Goal: Information Seeking & Learning: Learn about a topic

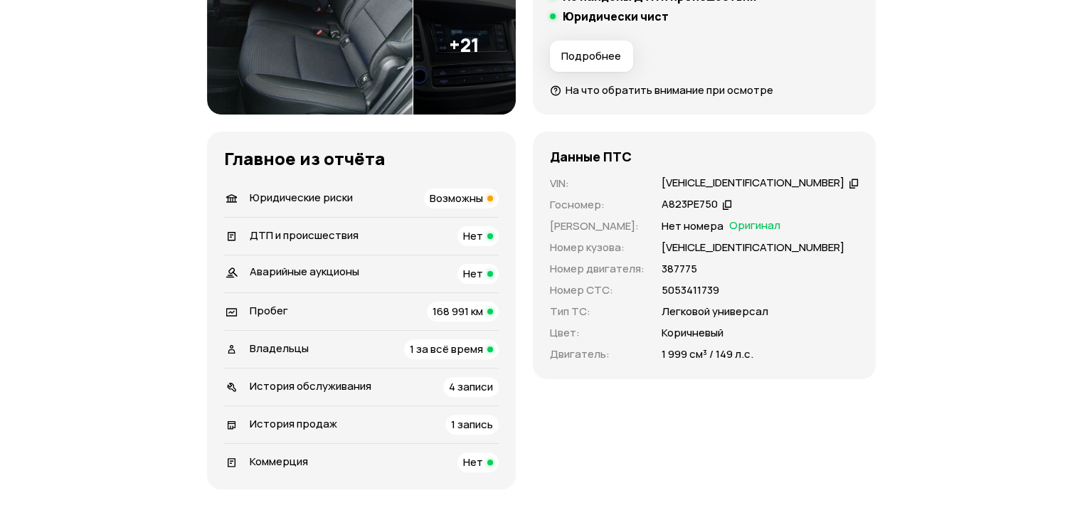
click at [451, 345] on span "1 за всё время" at bounding box center [446, 348] width 73 height 15
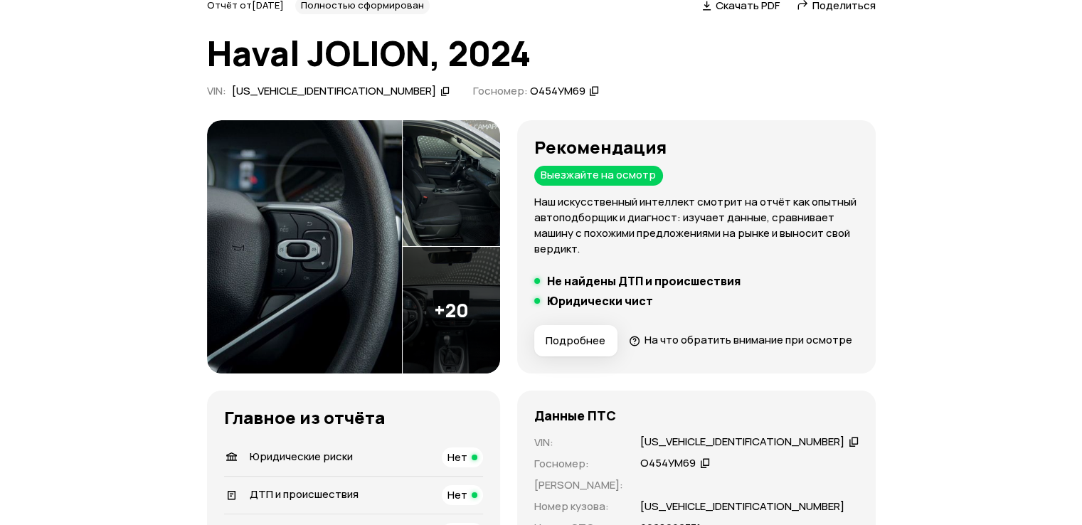
scroll to position [427, 0]
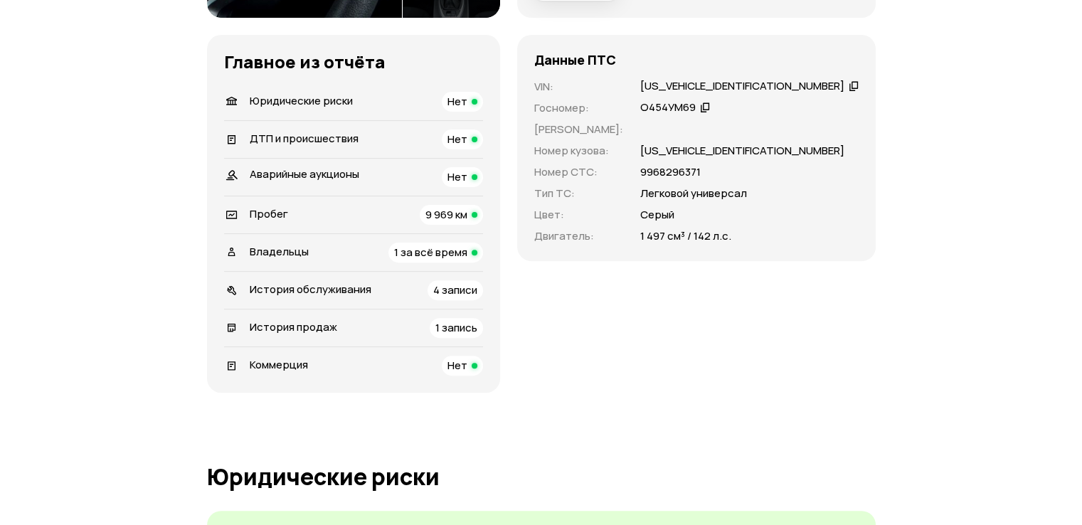
click at [475, 297] on span "4 записи" at bounding box center [455, 289] width 44 height 15
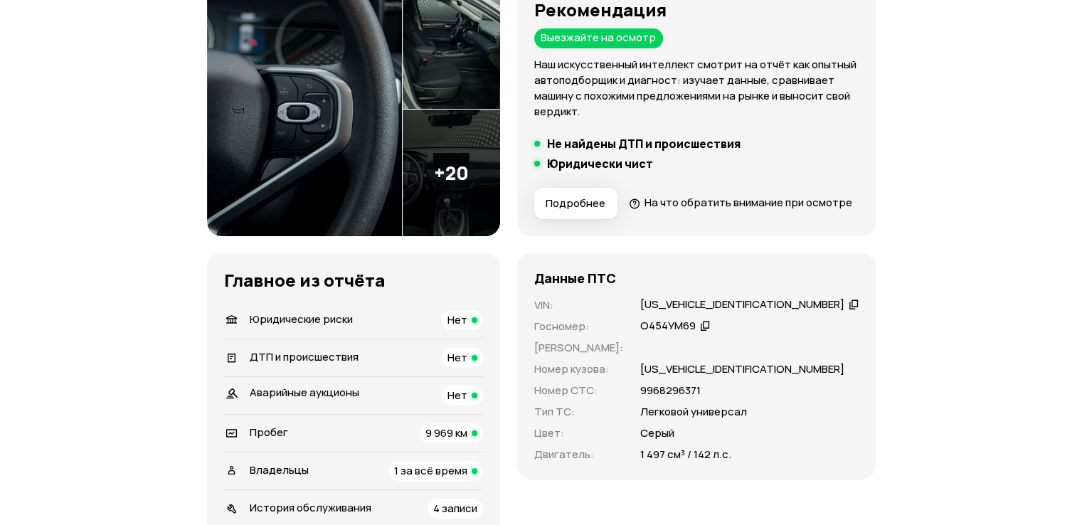
scroll to position [7, 0]
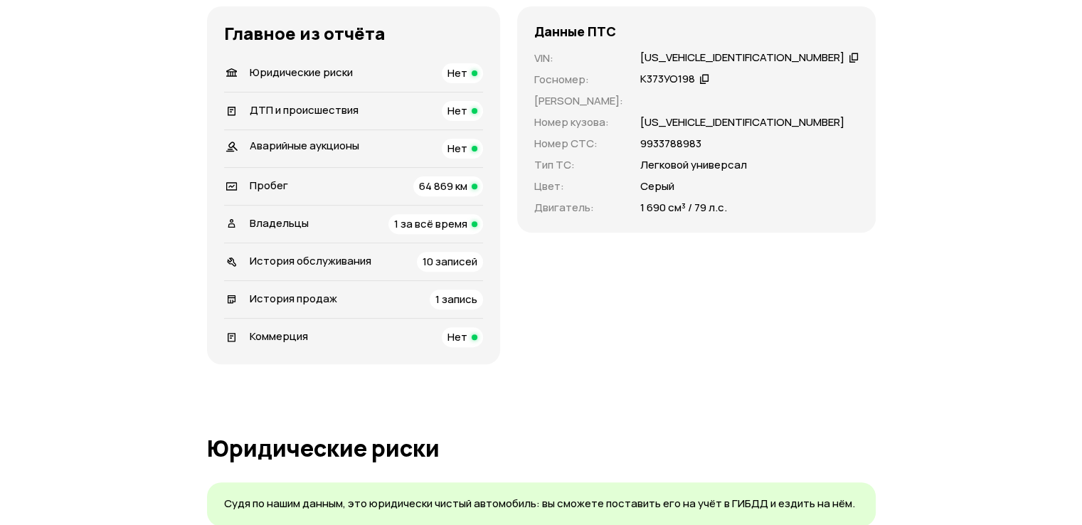
scroll to position [498, 0]
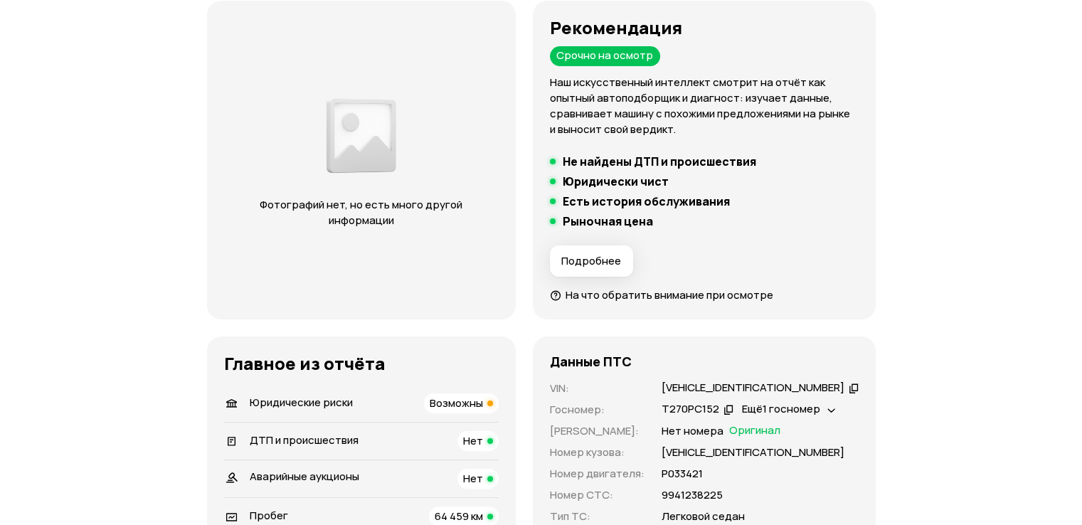
scroll to position [356, 0]
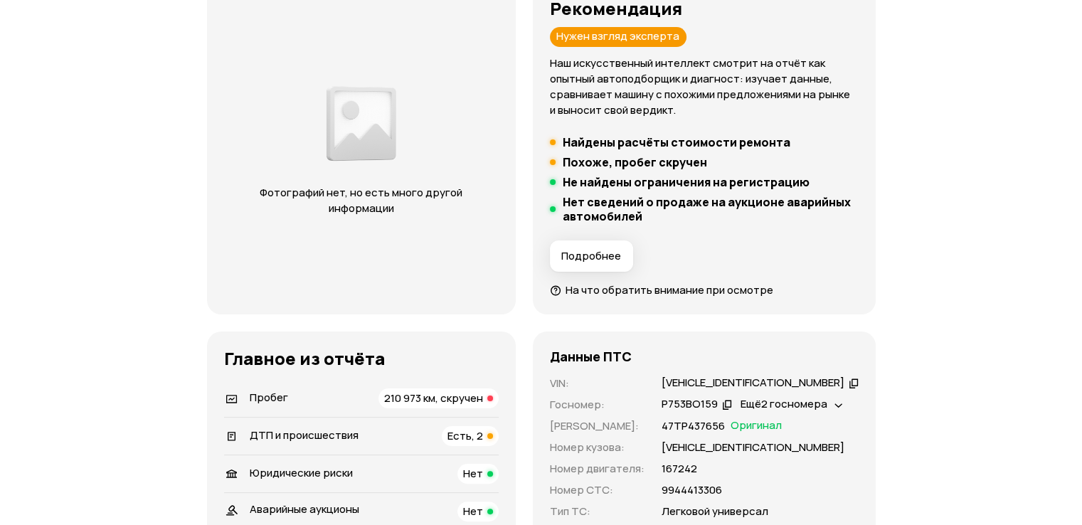
scroll to position [427, 0]
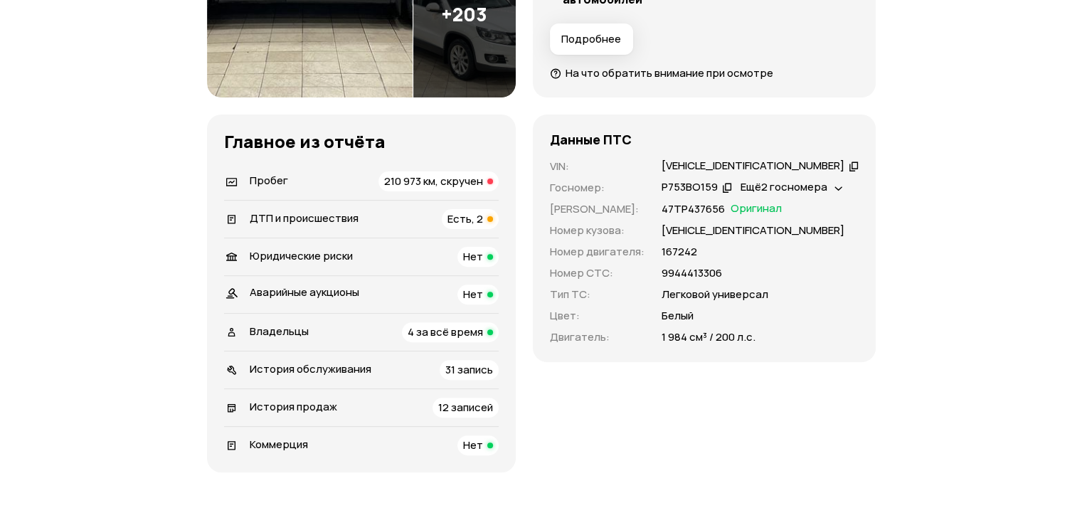
click at [405, 184] on span "210 973 км, скручен" at bounding box center [433, 181] width 99 height 15
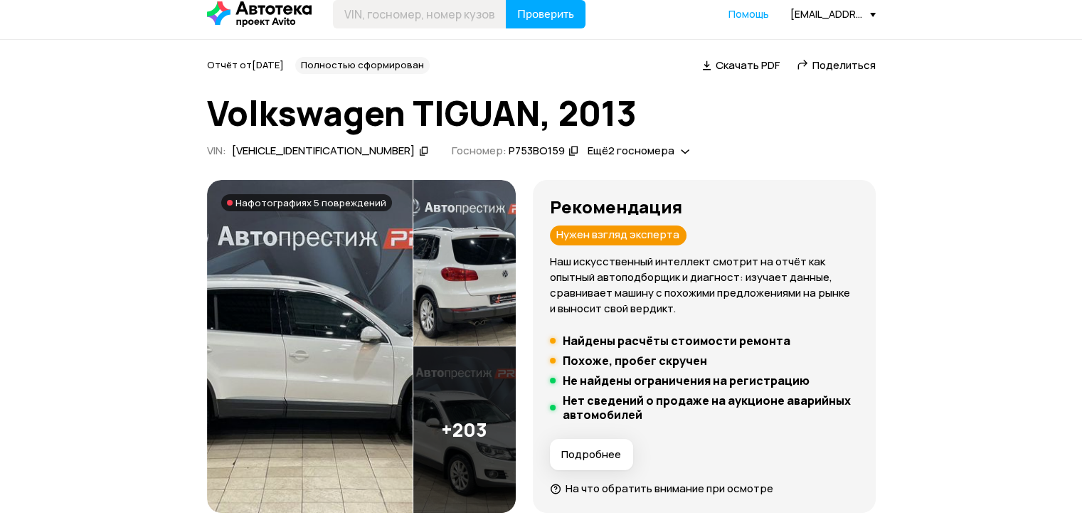
scroll to position [0, 0]
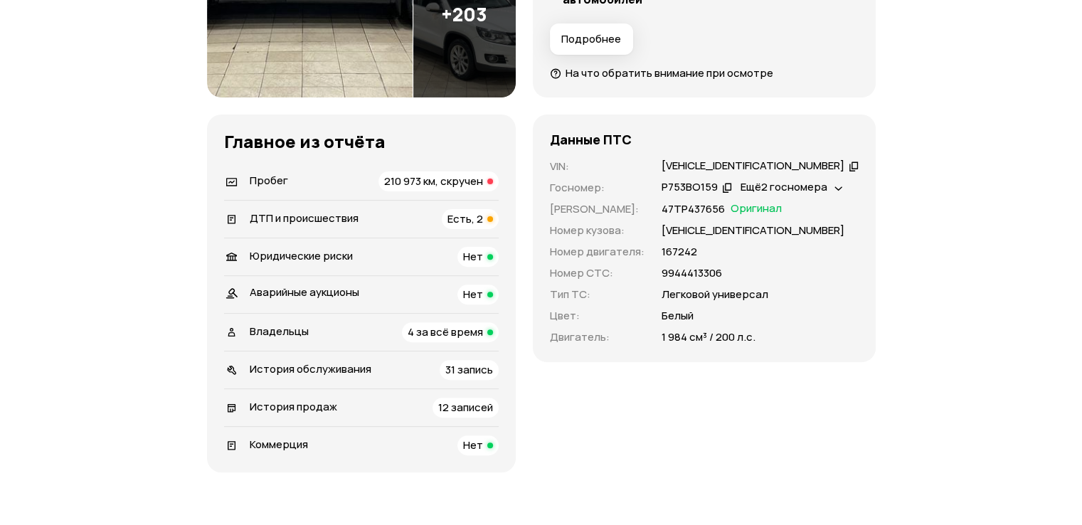
click at [477, 191] on div "210 973 км, скручен" at bounding box center [438, 181] width 120 height 20
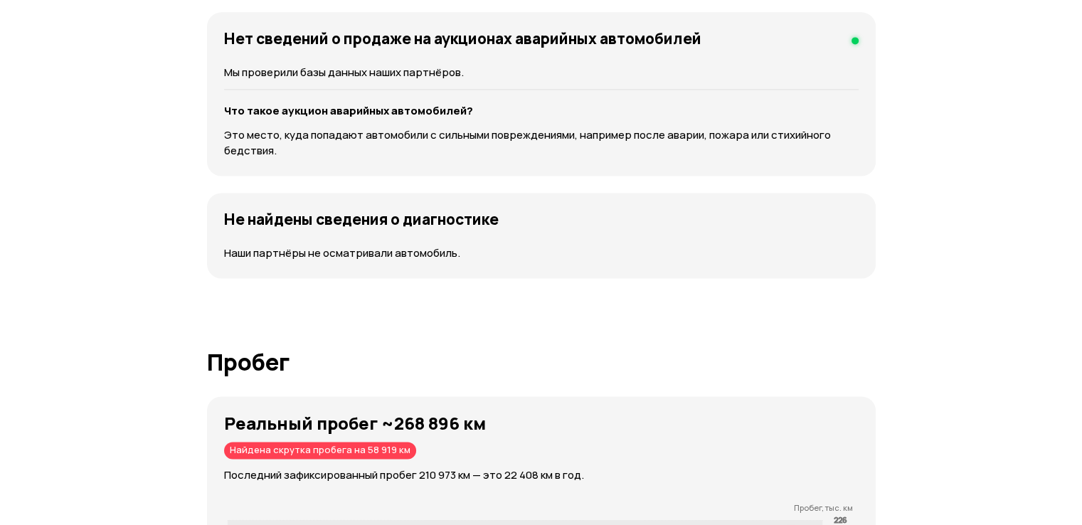
scroll to position [2359, 0]
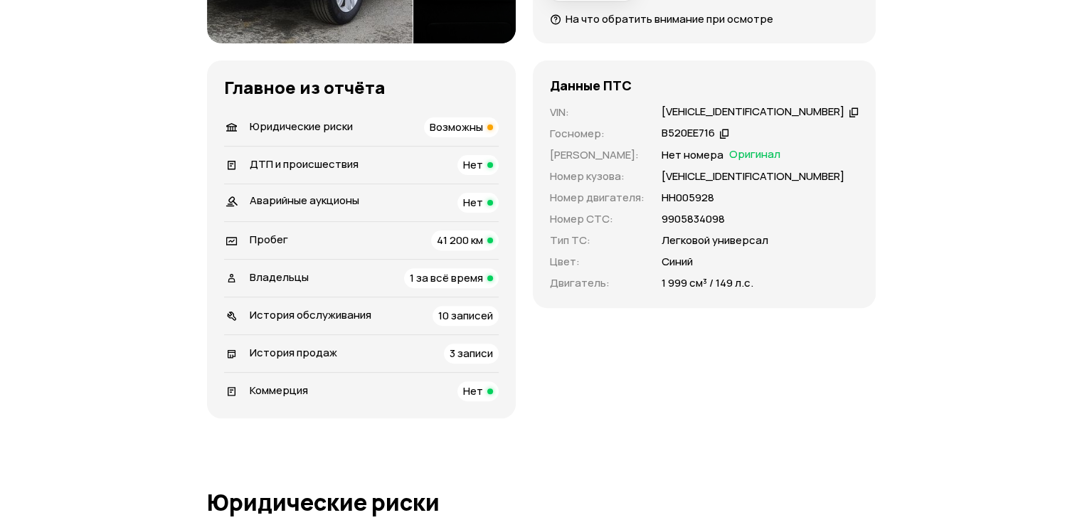
scroll to position [285, 0]
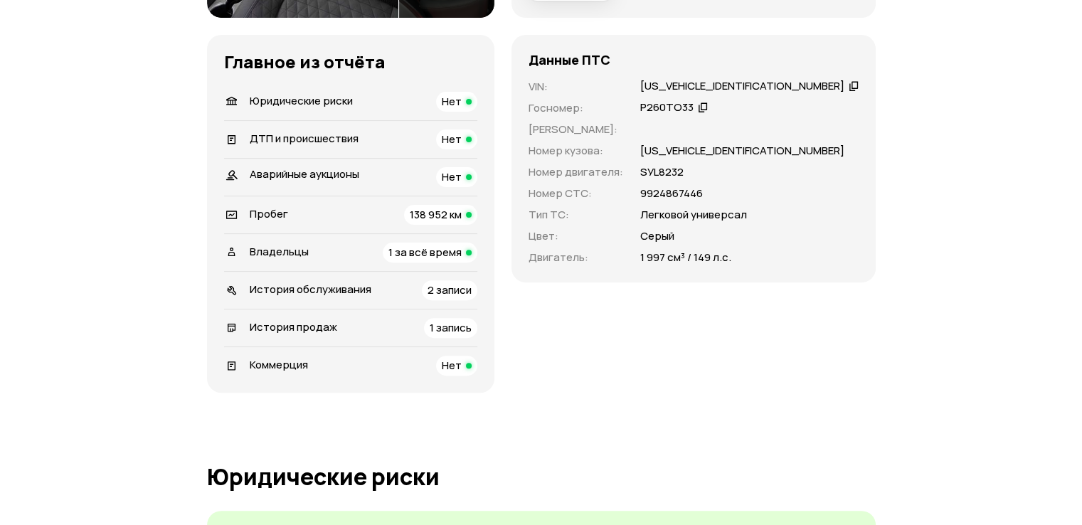
scroll to position [427, 0]
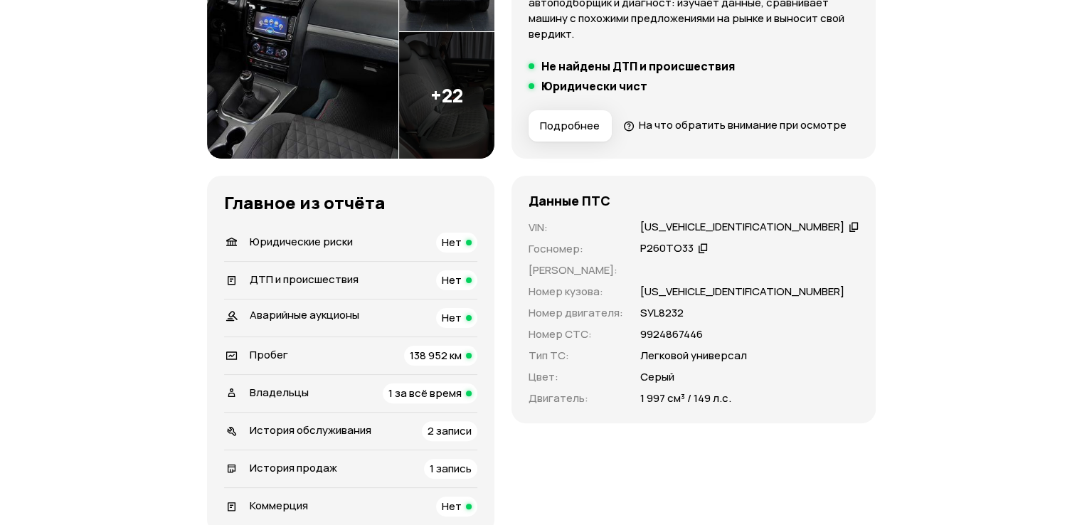
scroll to position [285, 0]
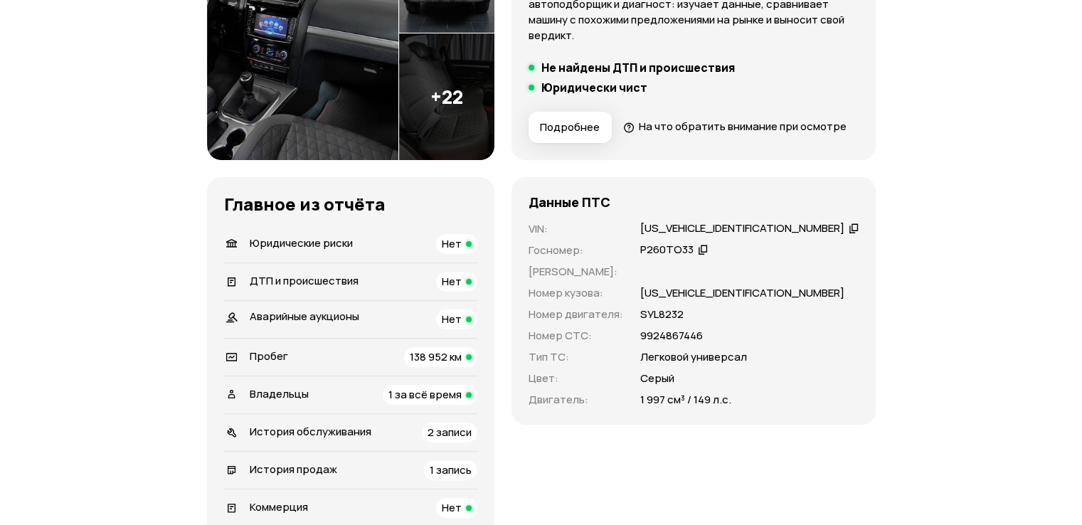
click at [455, 402] on span "1 за всё время" at bounding box center [424, 394] width 73 height 15
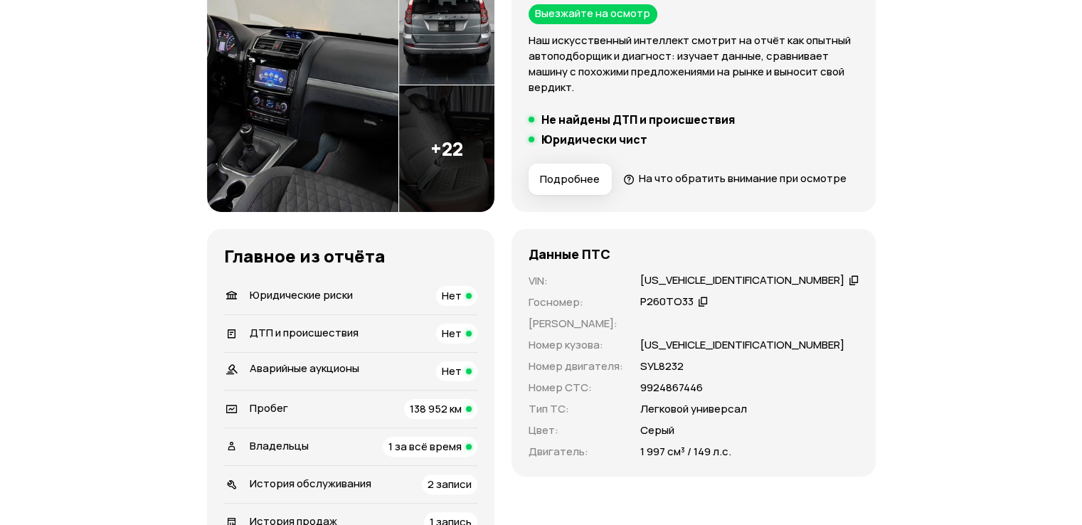
scroll to position [71, 0]
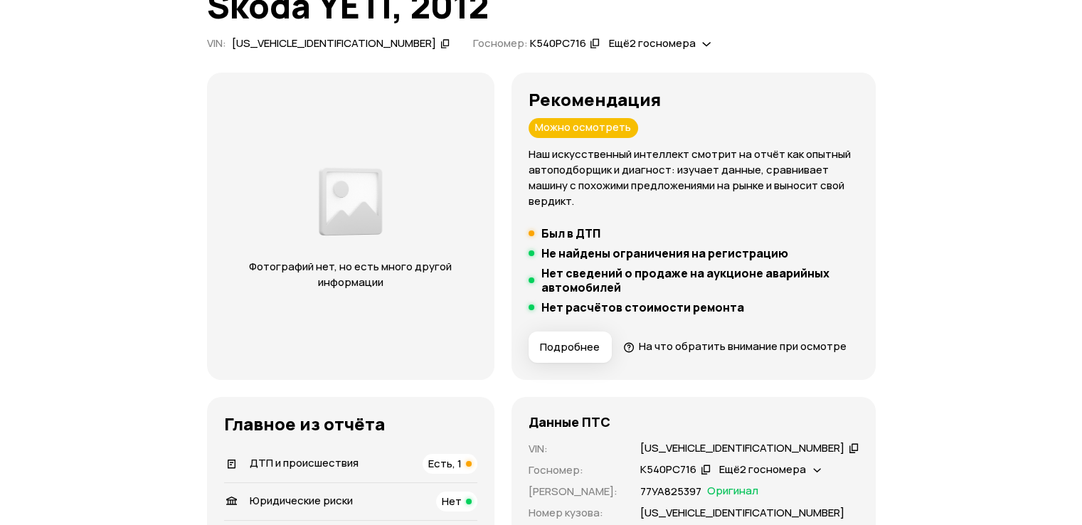
scroll to position [285, 0]
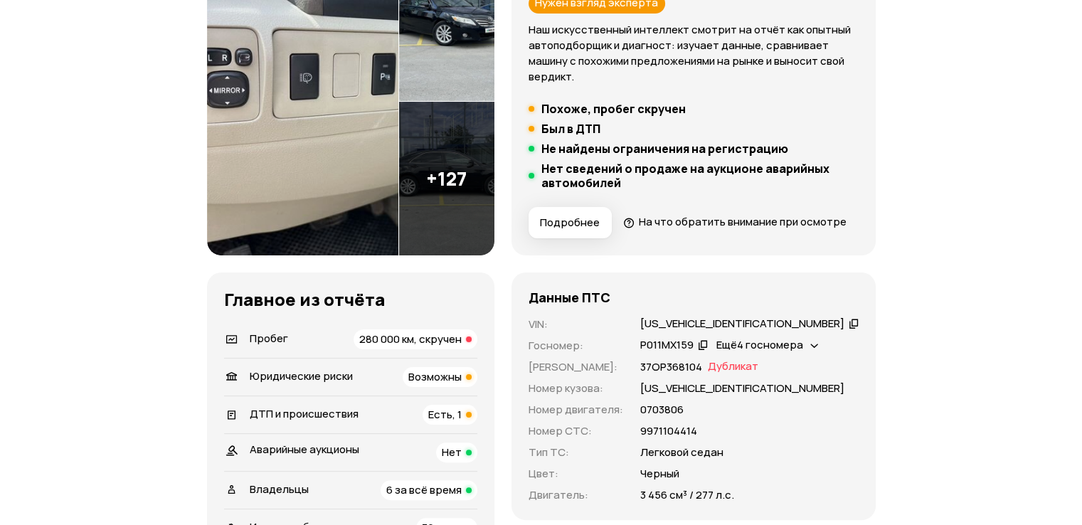
scroll to position [498, 0]
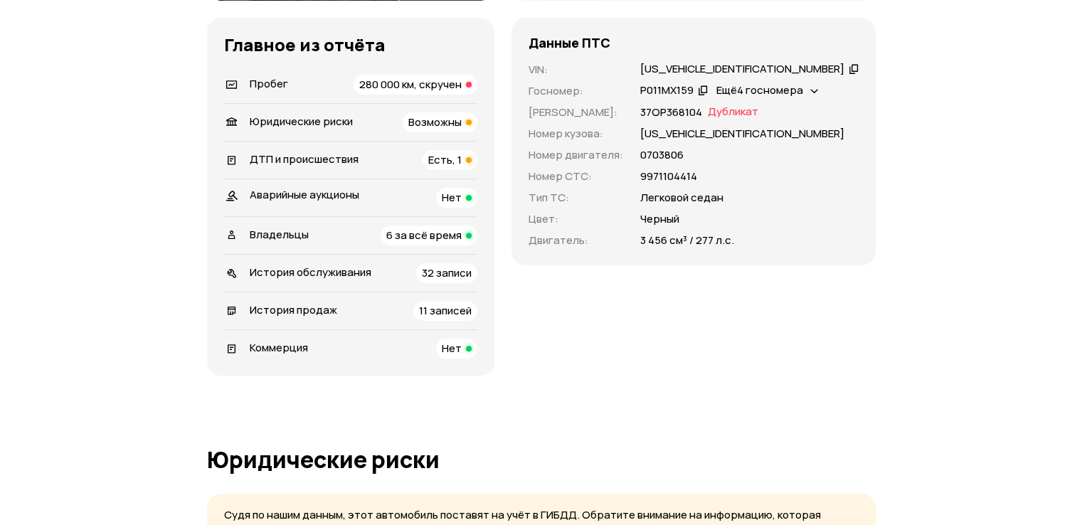
click at [463, 170] on div "Есть, 1" at bounding box center [450, 160] width 55 height 20
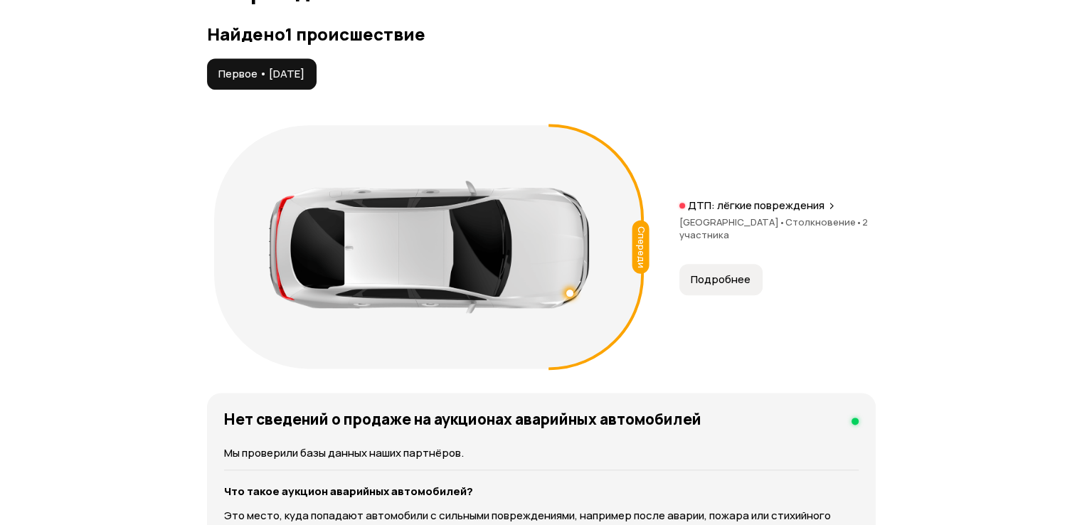
scroll to position [1669, 0]
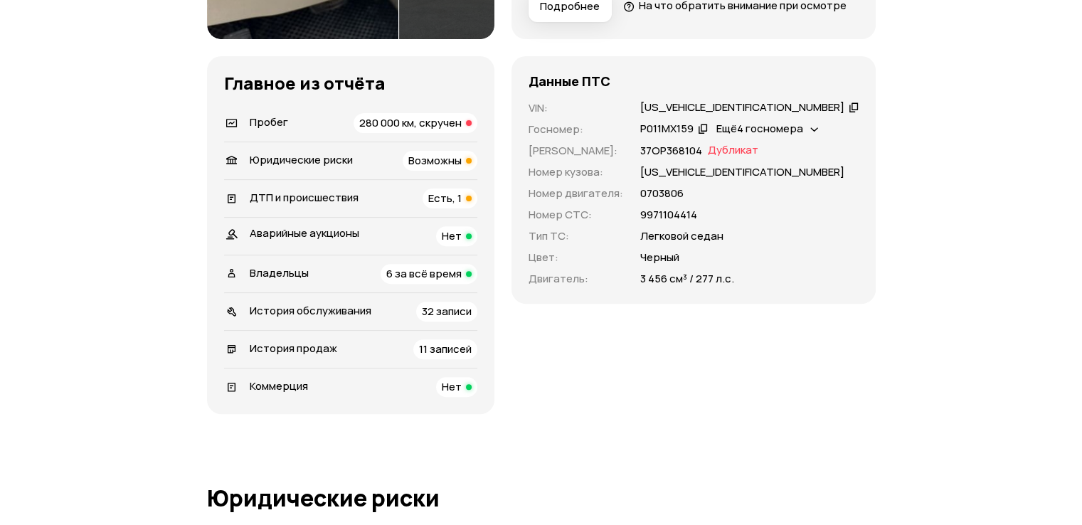
click at [461, 130] on span "280 000 км, скручен" at bounding box center [410, 122] width 102 height 15
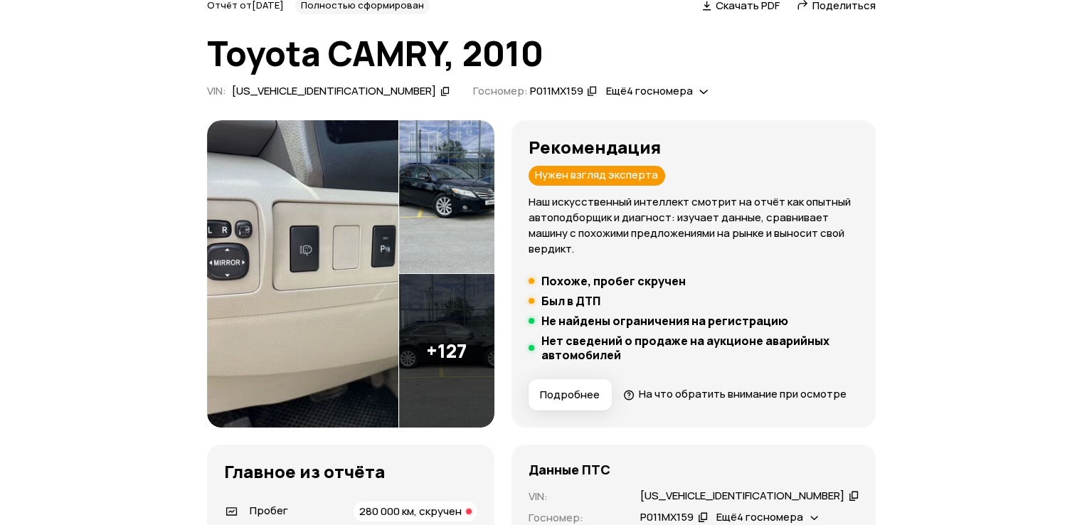
scroll to position [498, 0]
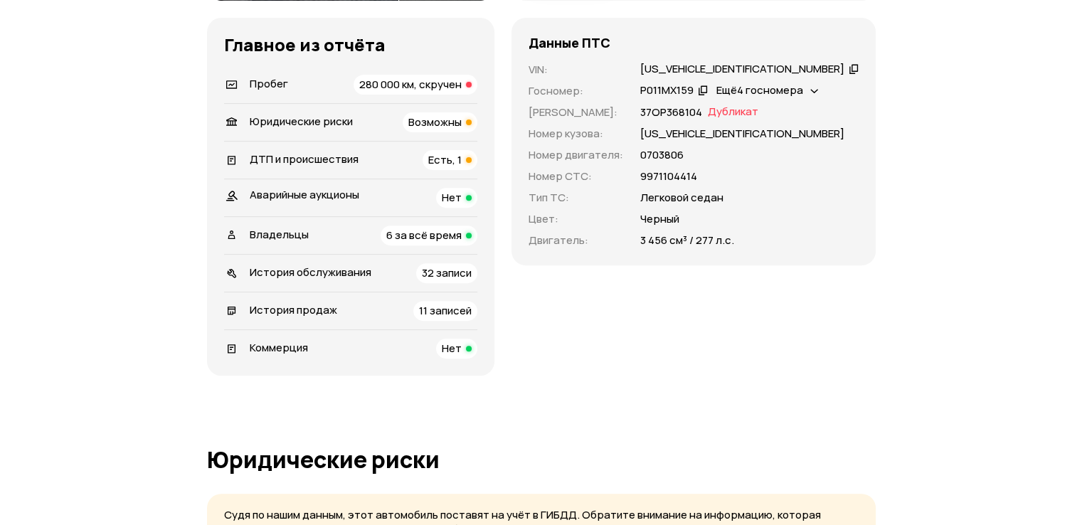
click at [454, 170] on div "ДТП и происшествия Есть, 1" at bounding box center [350, 160] width 253 height 20
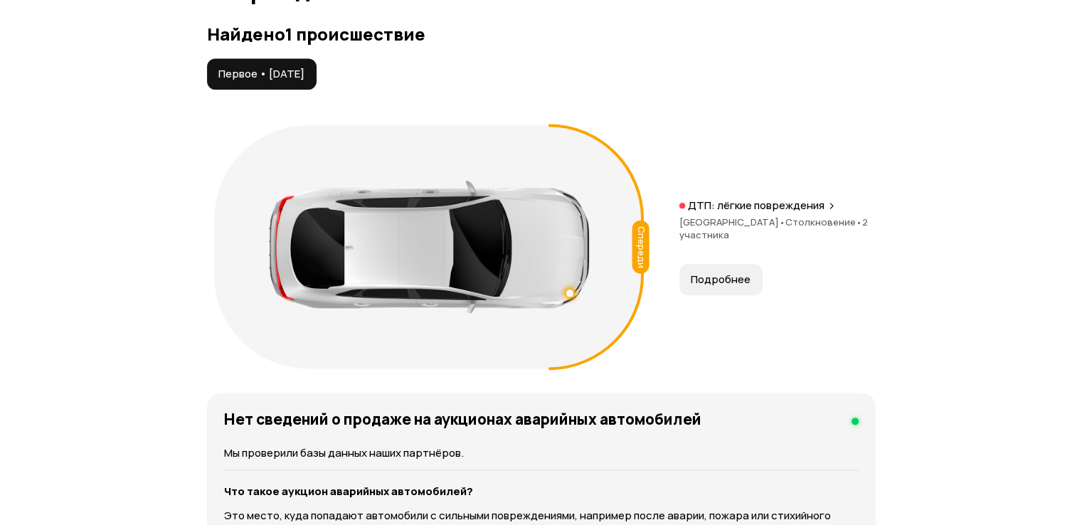
scroll to position [1669, 0]
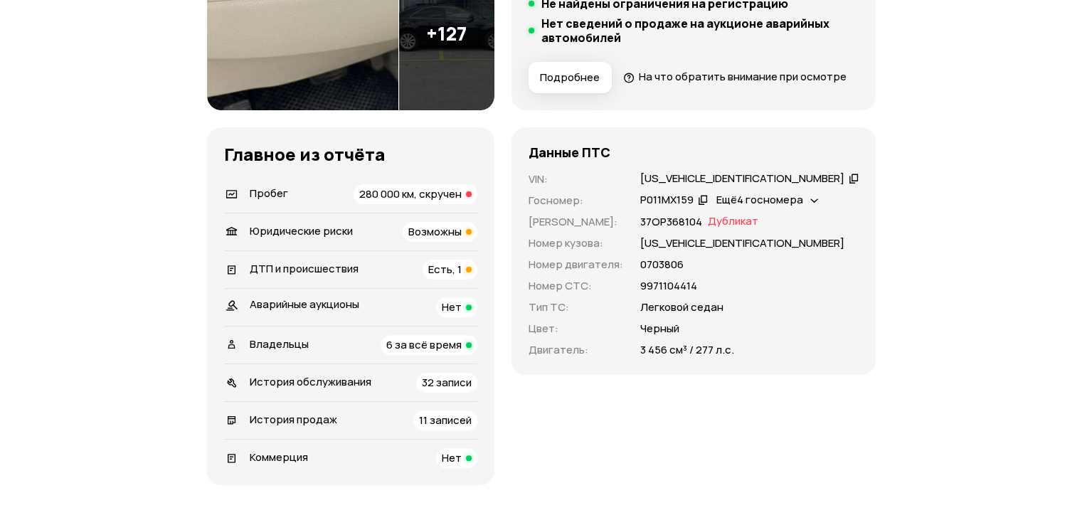
click at [438, 204] on div "280 000 км, скручен" at bounding box center [416, 194] width 124 height 20
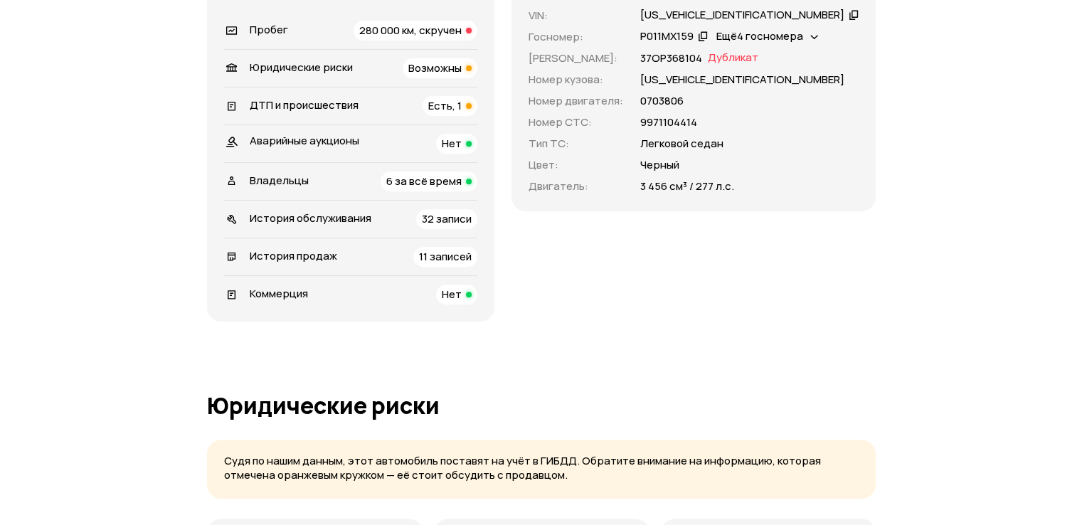
scroll to position [569, 0]
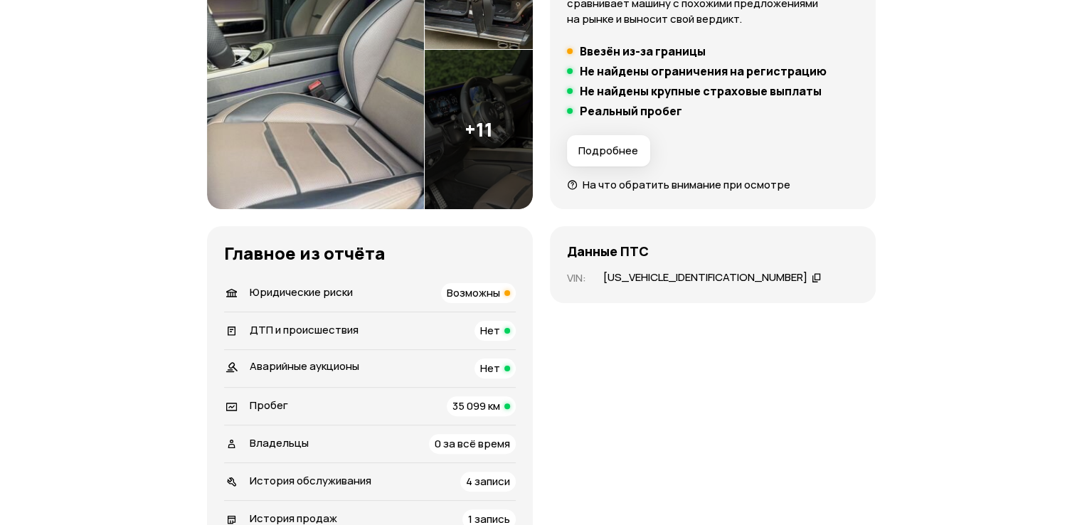
scroll to position [427, 0]
